Goal: Browse casually: Explore the website without a specific task or goal

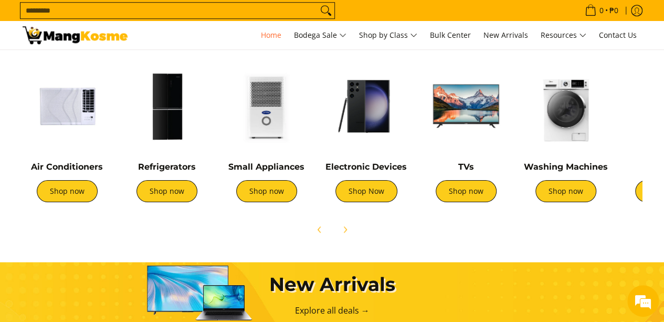
scroll to position [395, 0]
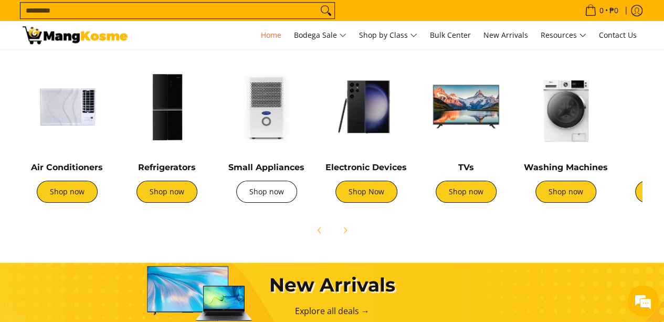
click at [279, 195] on link "Shop now" at bounding box center [266, 191] width 61 height 22
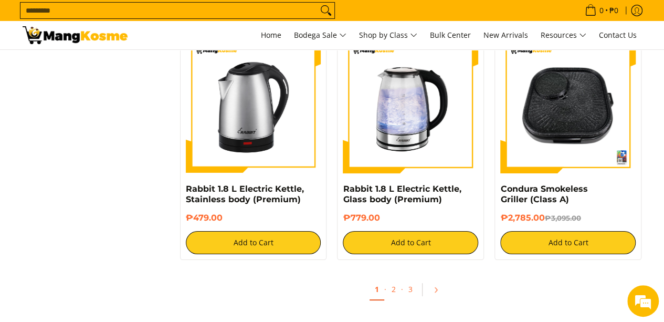
scroll to position [1919, 0]
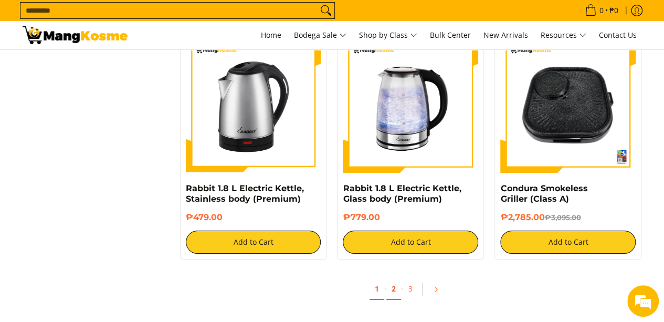
click at [391, 298] on link "2" at bounding box center [393, 289] width 15 height 22
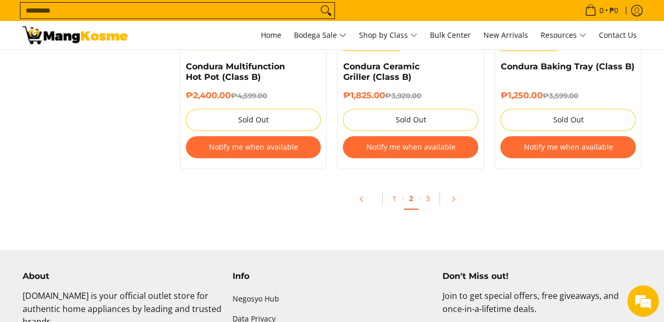
scroll to position [2264, 0]
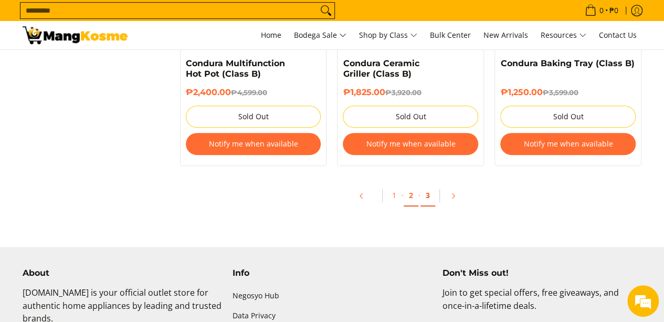
click at [429, 197] on link "3" at bounding box center [427, 196] width 15 height 22
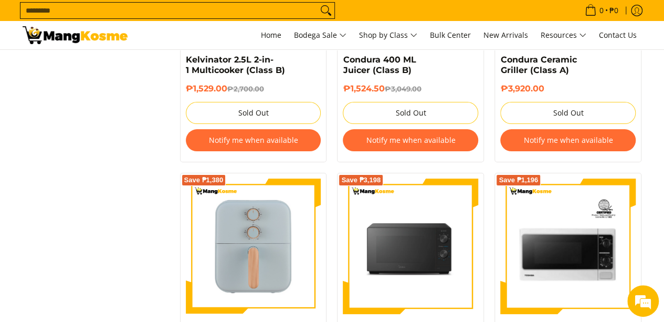
scroll to position [1967, 0]
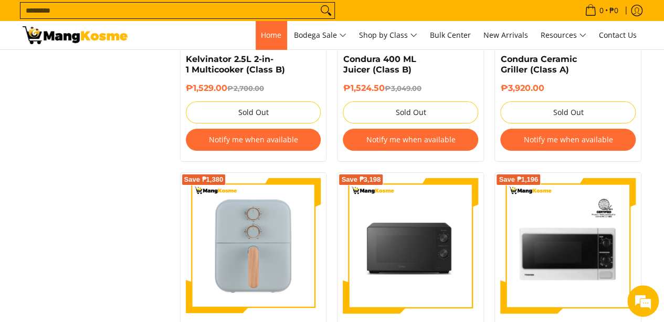
click at [268, 36] on span "Home" at bounding box center [271, 35] width 20 height 10
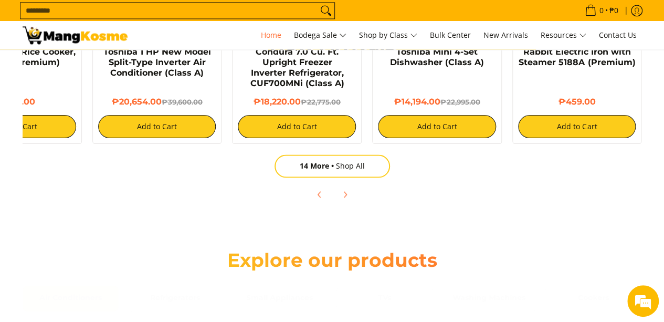
scroll to position [813, 0]
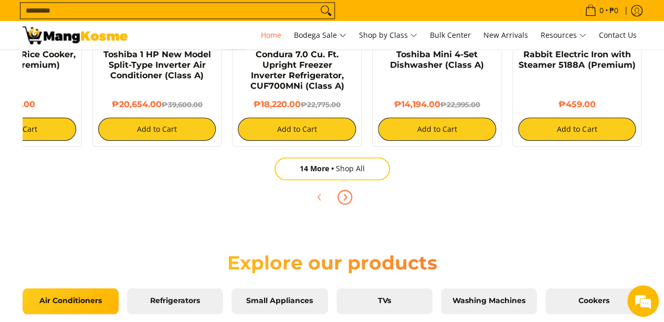
click at [355, 201] on button "Next" at bounding box center [344, 196] width 23 height 23
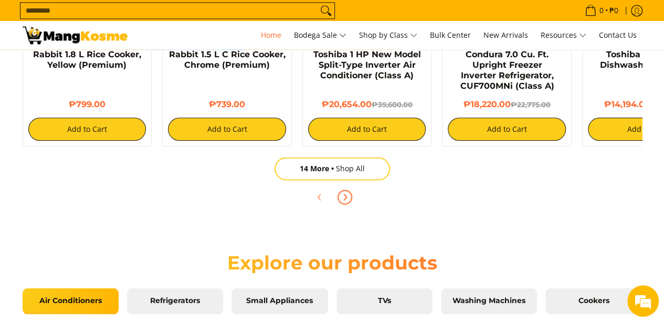
scroll to position [0, 1251]
click at [355, 201] on button "Next" at bounding box center [344, 196] width 23 height 23
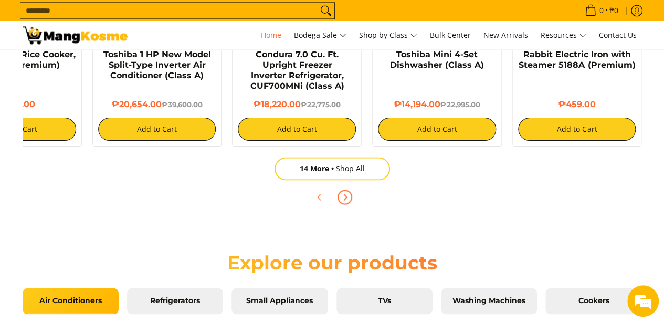
click at [355, 201] on button "Next" at bounding box center [344, 196] width 23 height 23
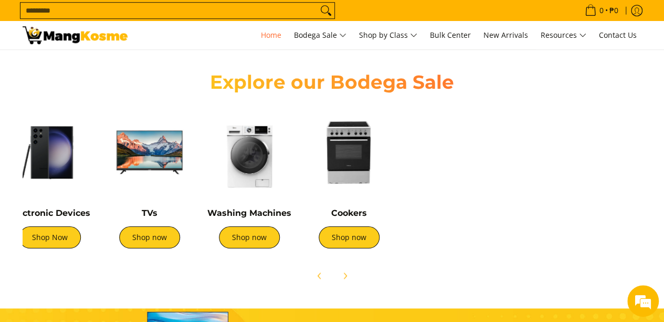
scroll to position [0, 0]
